Goal: Information Seeking & Learning: Compare options

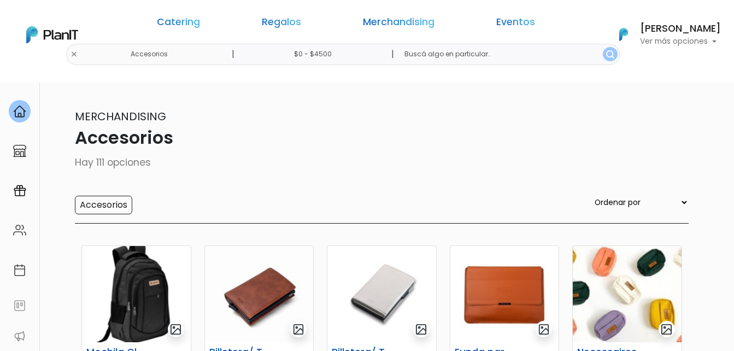
click at [301, 20] on link "Regalos" at bounding box center [281, 23] width 39 height 13
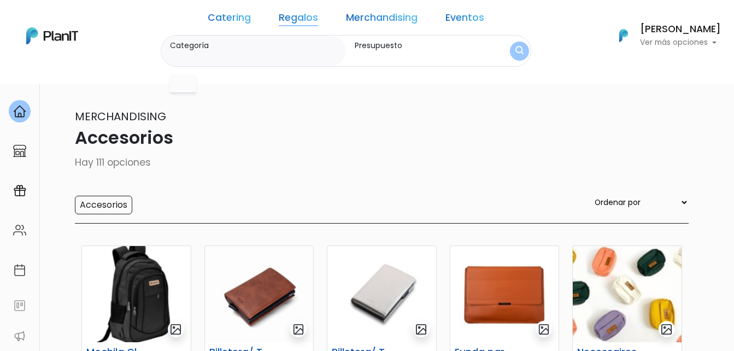
click at [304, 22] on link "Regalos" at bounding box center [298, 19] width 39 height 13
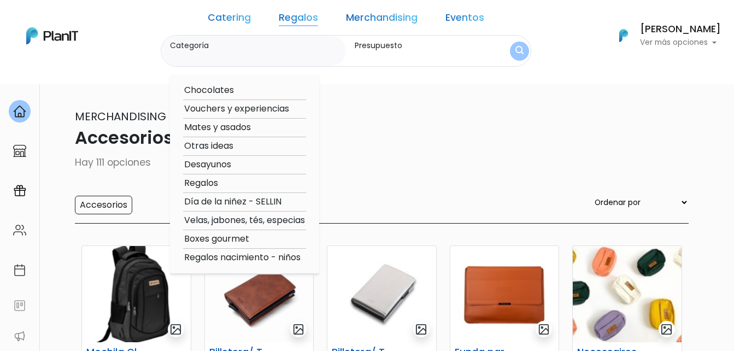
click at [429, 150] on p "Accesorios" at bounding box center [367, 138] width 643 height 26
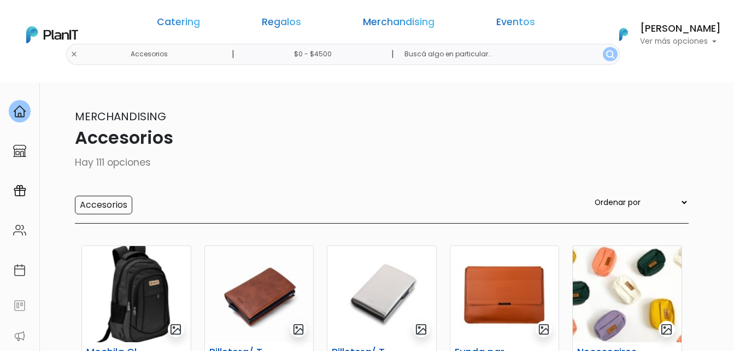
click at [301, 22] on link "Regalos" at bounding box center [281, 23] width 39 height 13
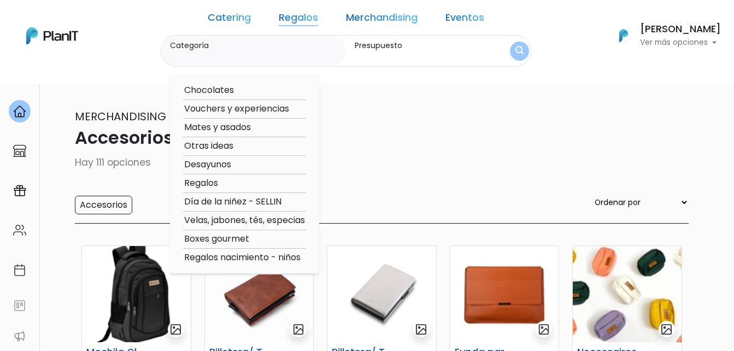
click at [255, 239] on option "Boxes gourmet" at bounding box center [244, 239] width 123 height 14
type input "Boxes gourmet"
type input "$0 - $4500"
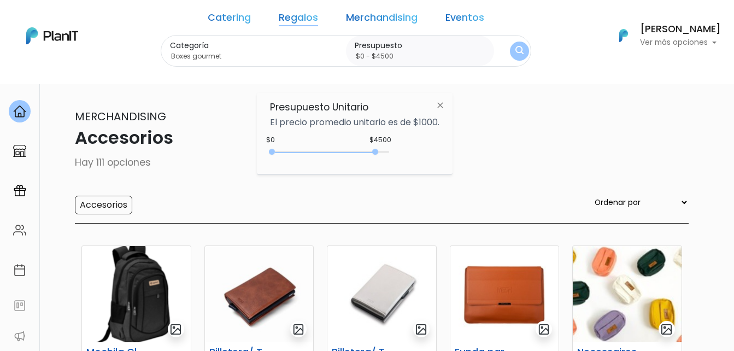
click at [510, 45] on button "submit" at bounding box center [519, 51] width 19 height 19
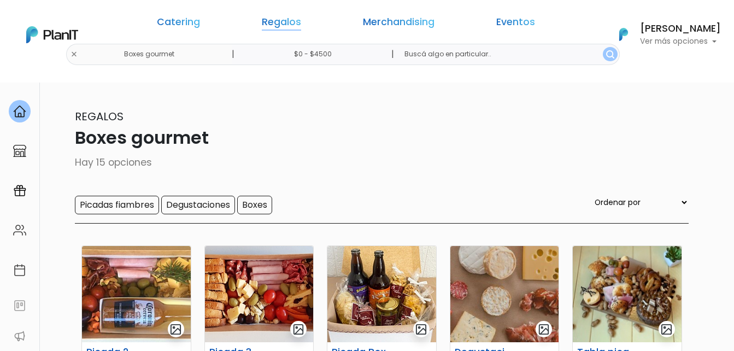
click at [300, 19] on link "Regalos" at bounding box center [281, 23] width 39 height 13
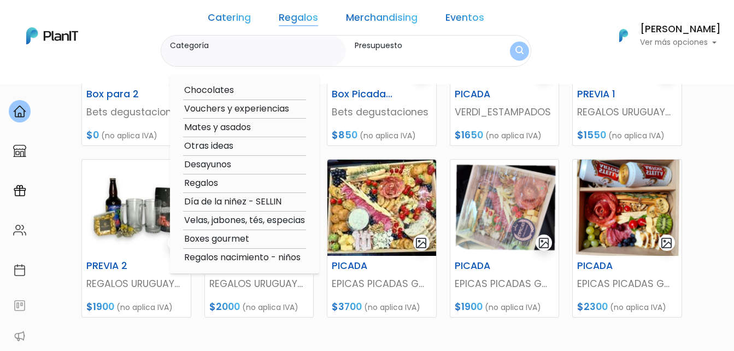
scroll to position [193, 0]
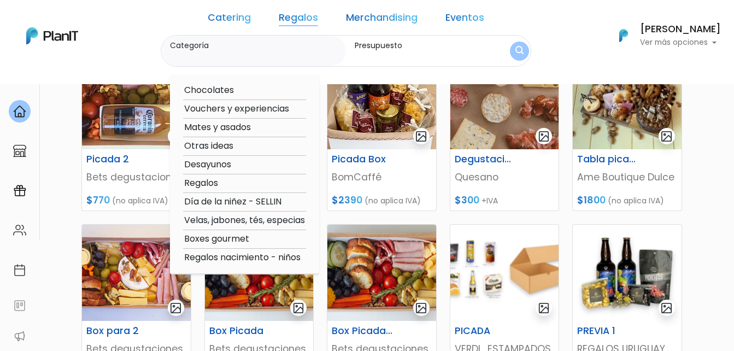
click at [235, 163] on option "Desayunos" at bounding box center [244, 165] width 123 height 14
type input "Desayunos"
type input "$0 - $4500"
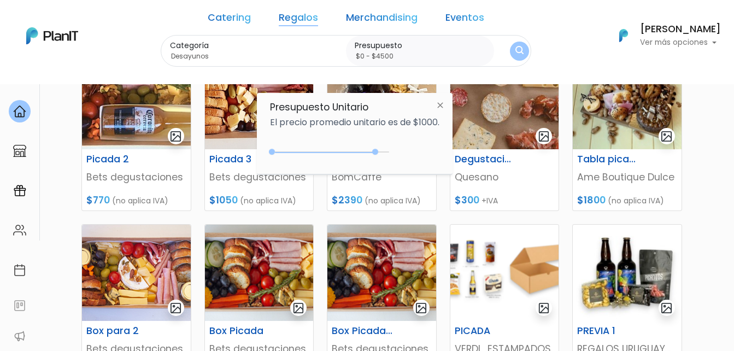
click at [515, 47] on img "submit" at bounding box center [519, 51] width 8 height 10
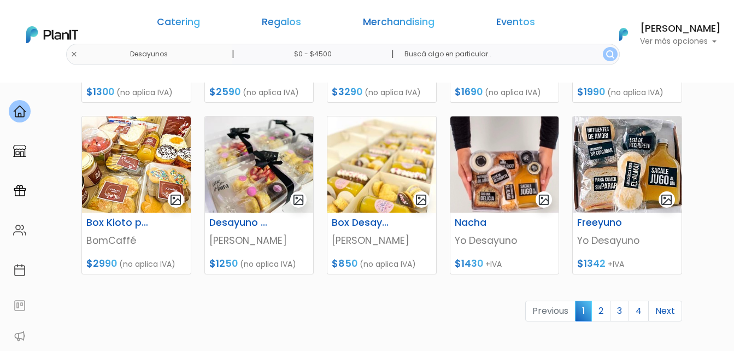
scroll to position [492, 0]
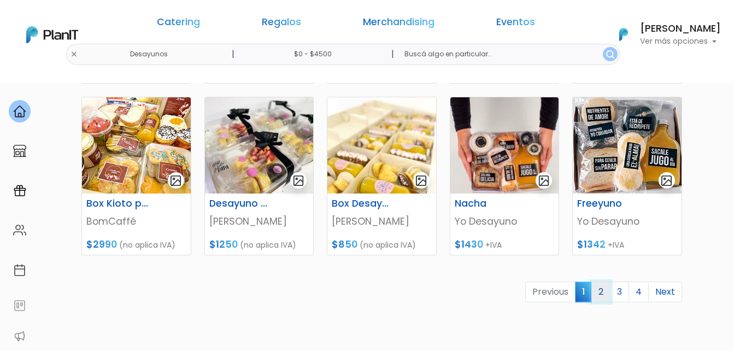
click at [597, 292] on link "2" at bounding box center [600, 291] width 19 height 21
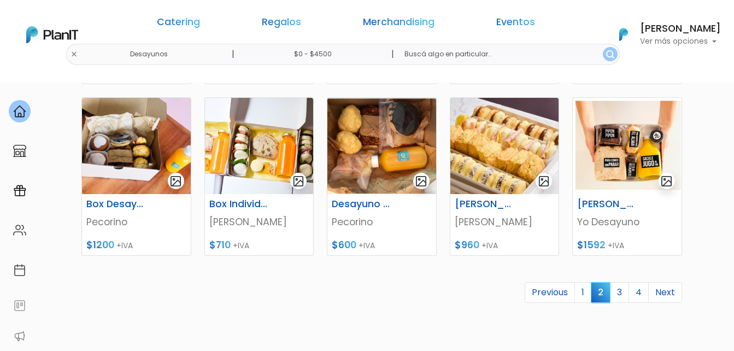
scroll to position [492, 0]
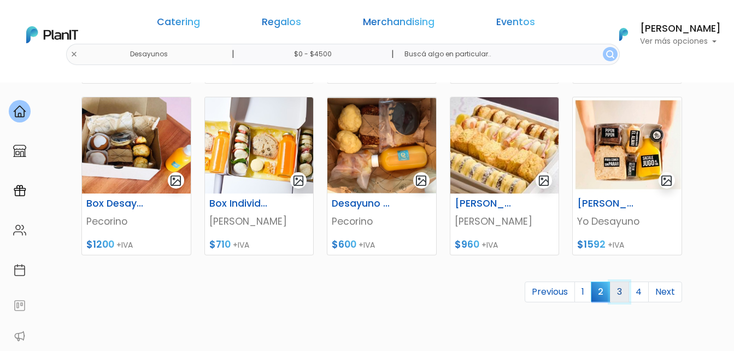
click at [621, 289] on link "3" at bounding box center [619, 291] width 19 height 21
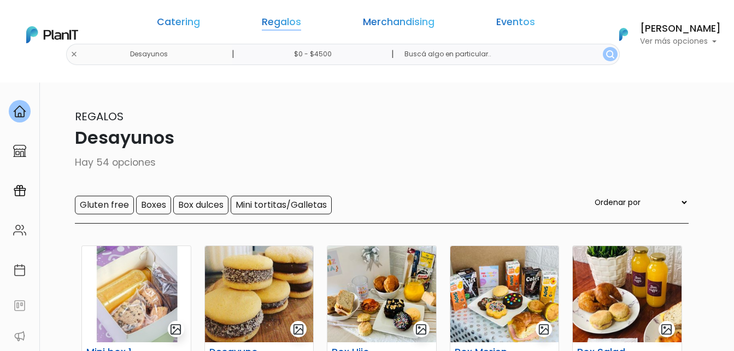
click at [281, 19] on link "Regalos" at bounding box center [281, 23] width 39 height 13
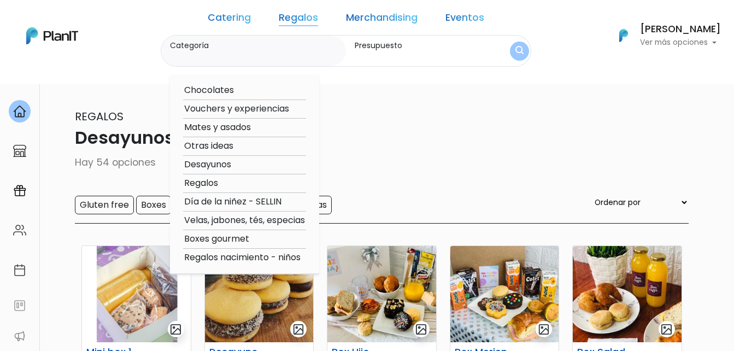
click at [233, 181] on option "Regalos" at bounding box center [244, 184] width 123 height 14
type input "Regalos"
type input "$0 - $4500"
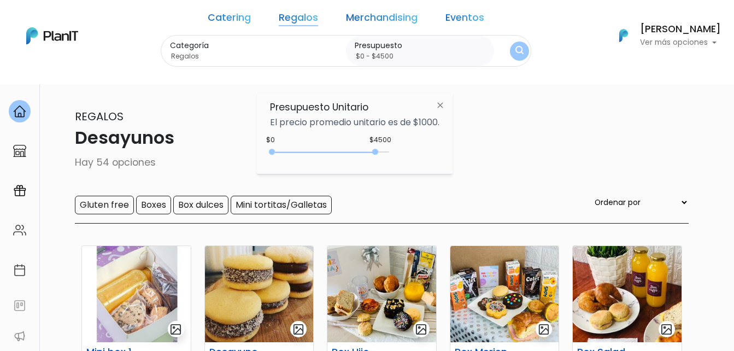
click at [515, 54] on img "submit" at bounding box center [519, 51] width 8 height 10
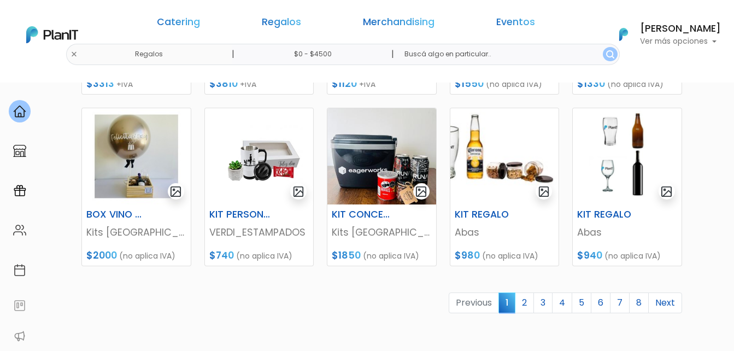
scroll to position [492, 0]
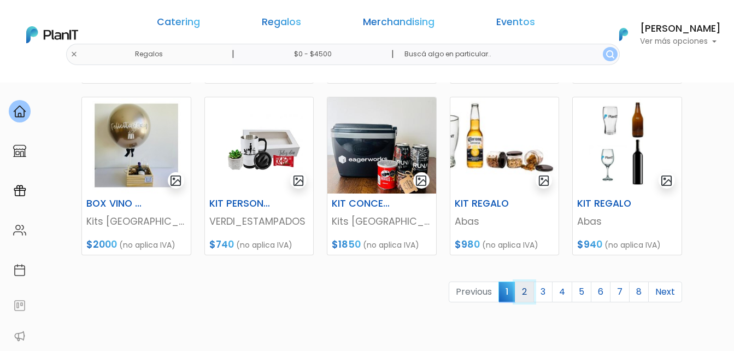
click at [531, 290] on link "2" at bounding box center [524, 291] width 19 height 21
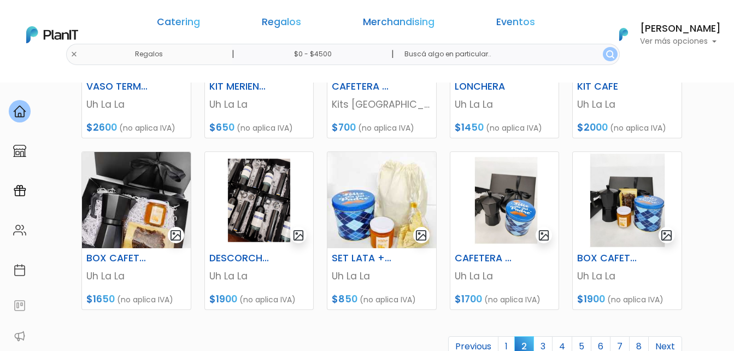
scroll to position [492, 0]
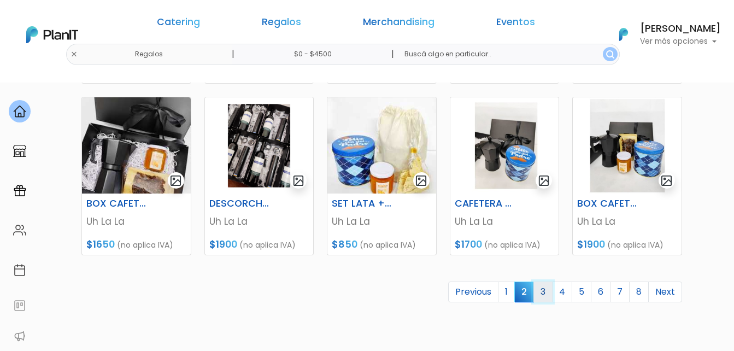
click at [550, 288] on link "3" at bounding box center [542, 291] width 19 height 21
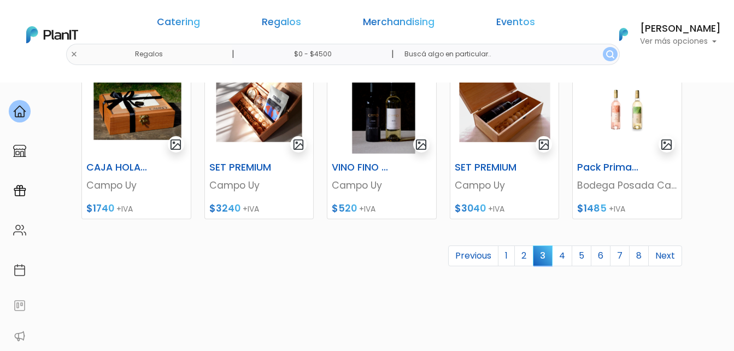
scroll to position [547, 0]
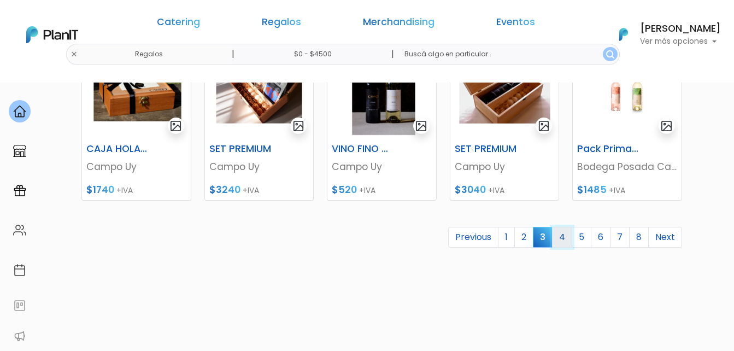
click at [568, 237] on link "4" at bounding box center [562, 237] width 20 height 21
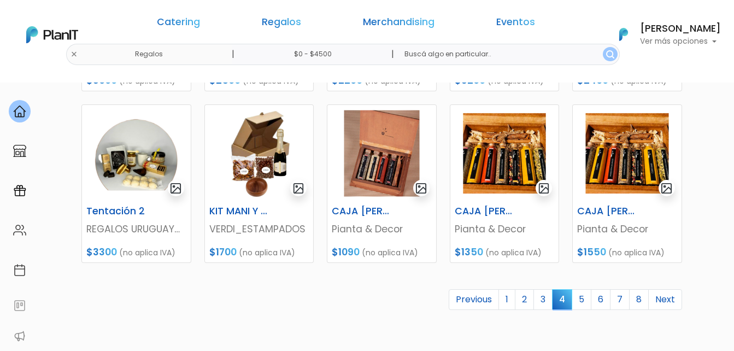
scroll to position [492, 0]
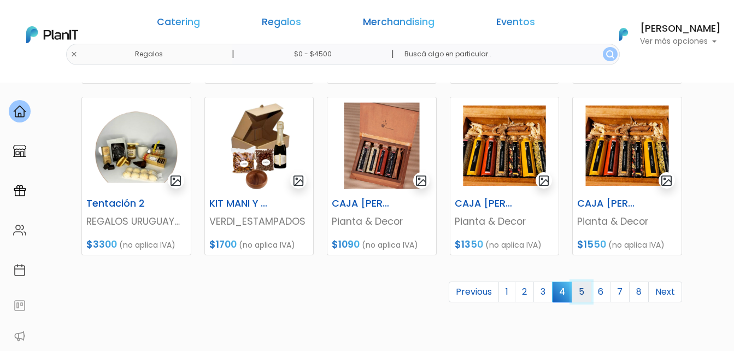
click at [584, 289] on link "5" at bounding box center [582, 291] width 20 height 21
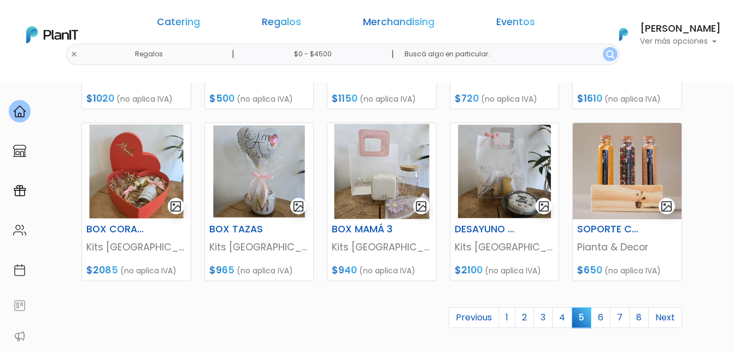
scroll to position [492, 0]
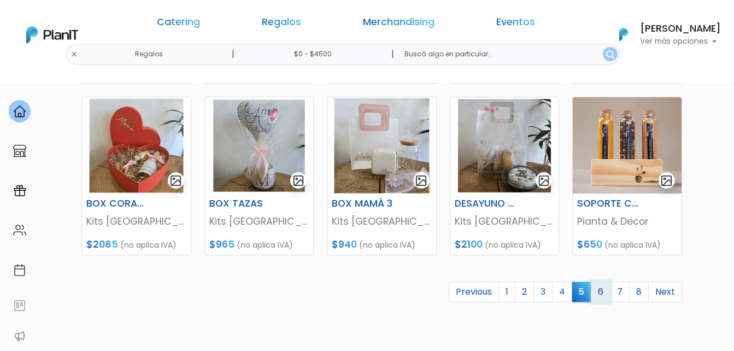
click at [601, 293] on link "6" at bounding box center [601, 291] width 20 height 21
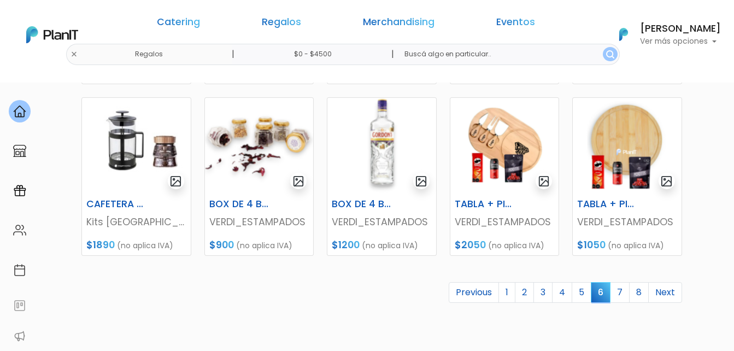
scroll to position [492, 0]
click at [622, 291] on link "7" at bounding box center [620, 291] width 20 height 21
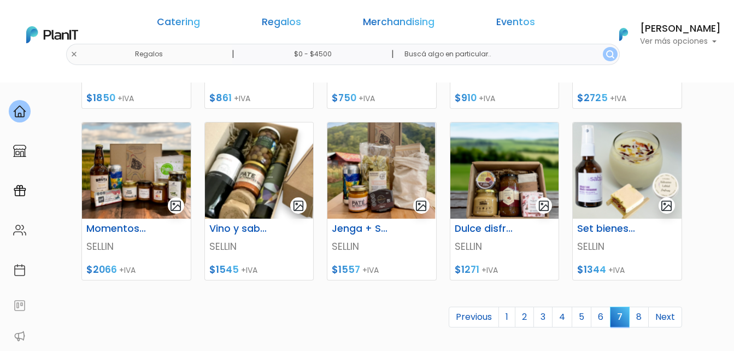
scroll to position [492, 0]
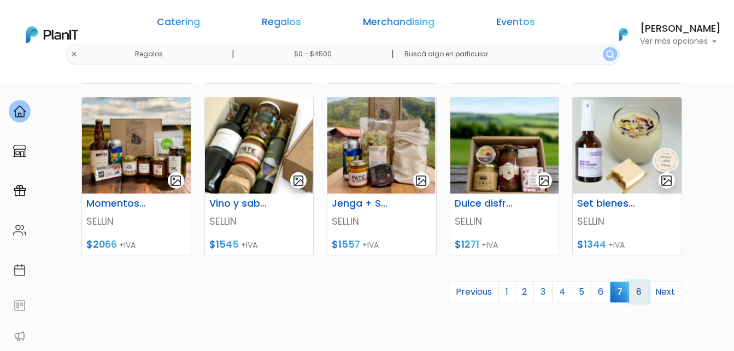
click at [635, 290] on link "8" at bounding box center [639, 291] width 20 height 21
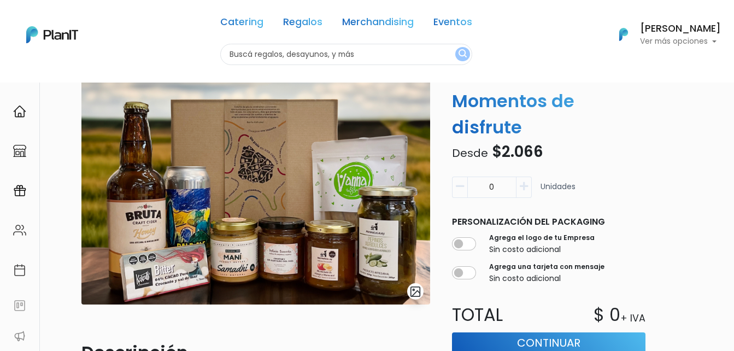
scroll to position [55, 0]
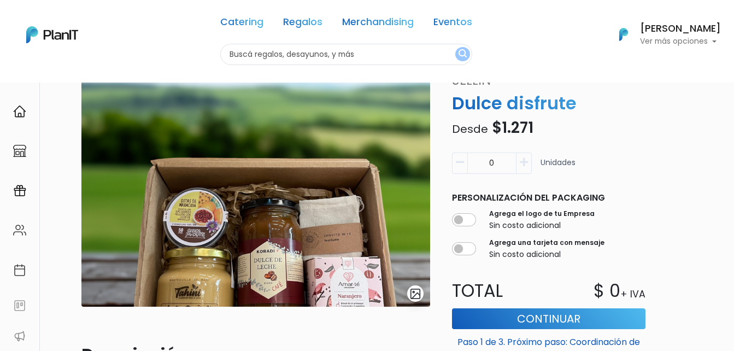
scroll to position [109, 0]
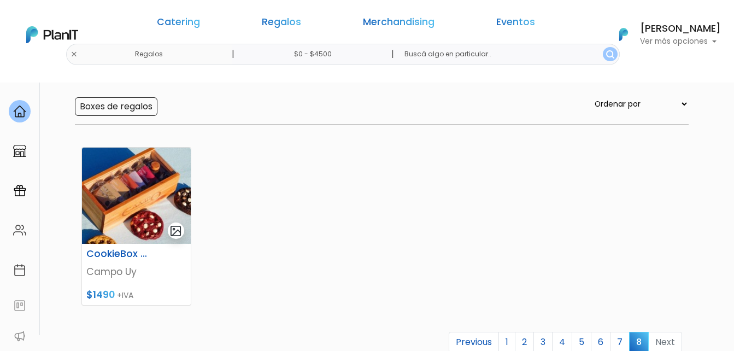
scroll to position [109, 0]
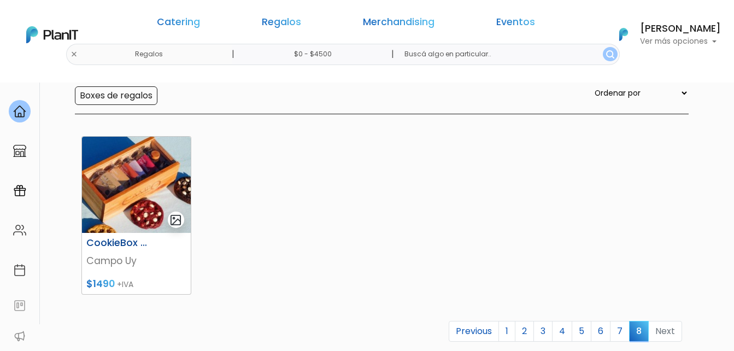
click at [144, 171] on img at bounding box center [136, 185] width 109 height 96
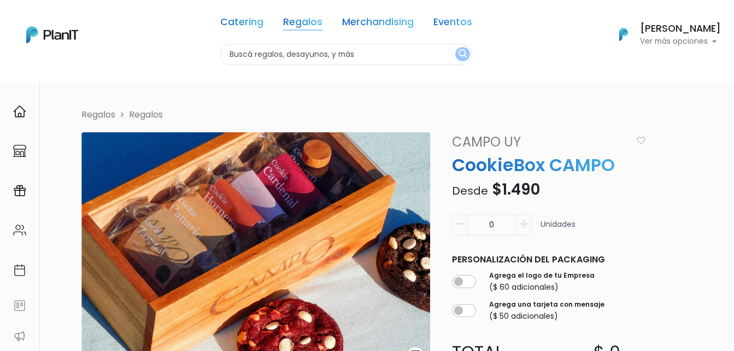
click at [292, 17] on link "Regalos" at bounding box center [302, 23] width 39 height 13
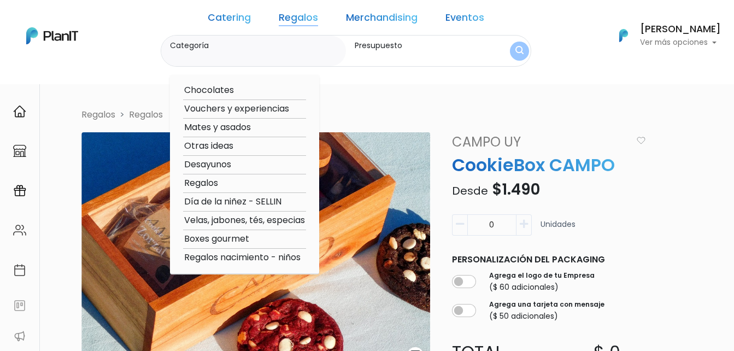
click at [295, 20] on link "Regalos" at bounding box center [298, 19] width 39 height 13
click at [237, 182] on option "Regalos" at bounding box center [244, 184] width 123 height 14
type input "Regalos"
type input "$0 - $1000"
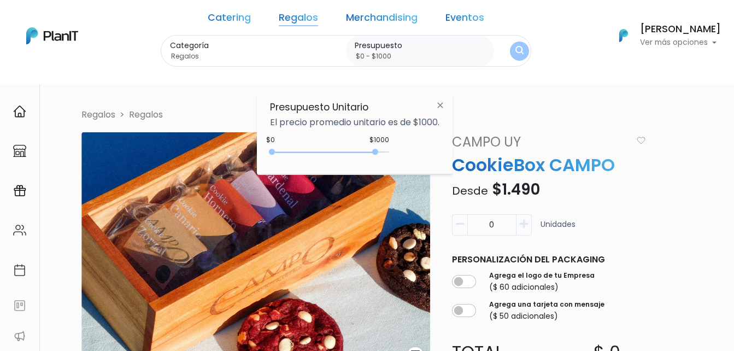
click at [510, 51] on button "submit" at bounding box center [519, 51] width 19 height 19
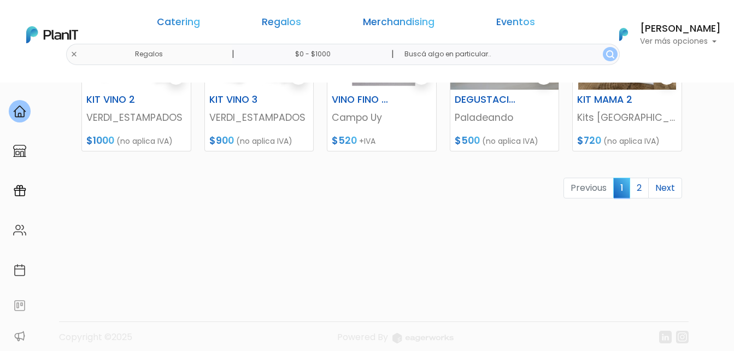
scroll to position [606, 0]
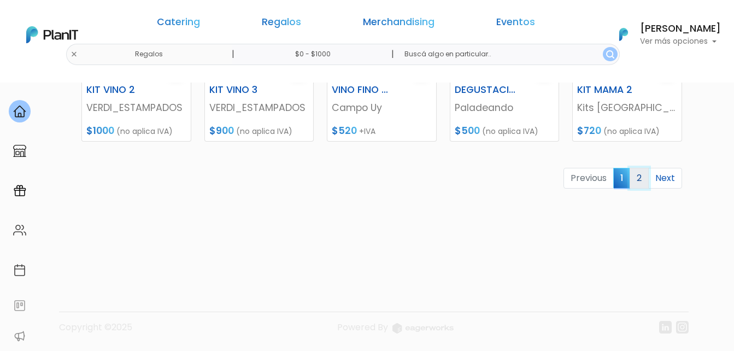
click at [642, 179] on link "2" at bounding box center [639, 178] width 19 height 21
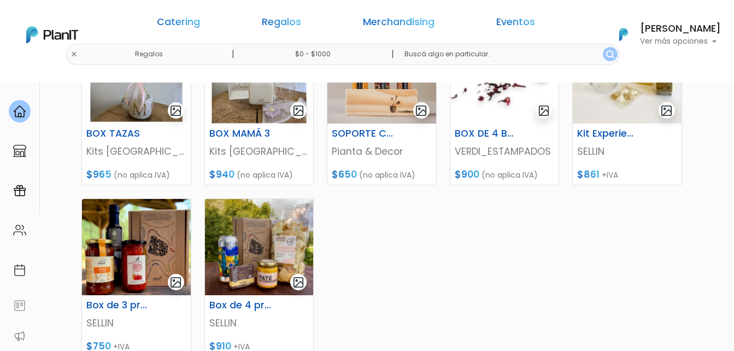
scroll to position [273, 0]
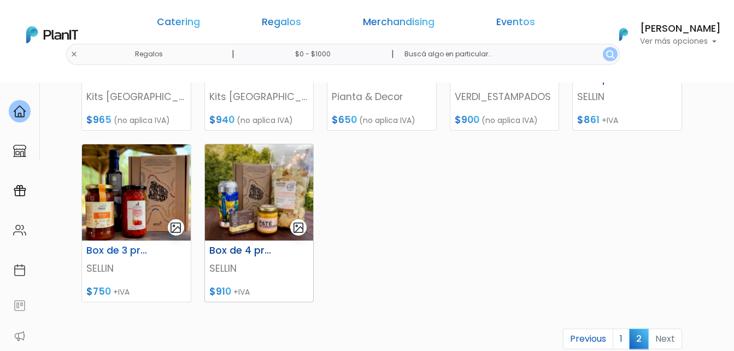
click at [278, 195] on img at bounding box center [259, 192] width 109 height 96
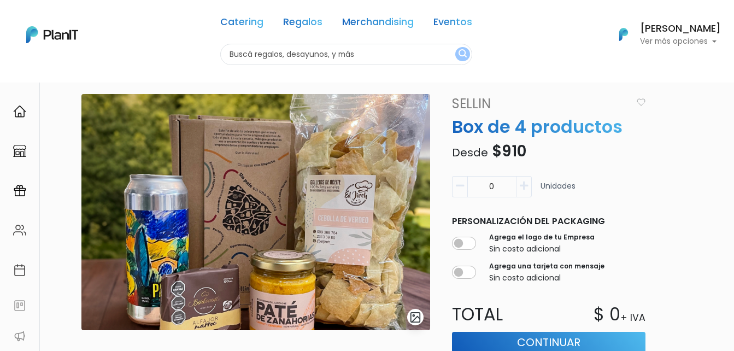
scroll to position [55, 0]
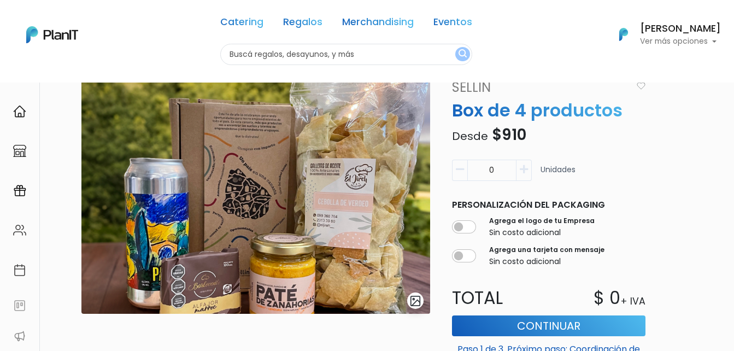
click at [412, 298] on img "submit" at bounding box center [415, 301] width 13 height 13
